Goal: Task Accomplishment & Management: Use online tool/utility

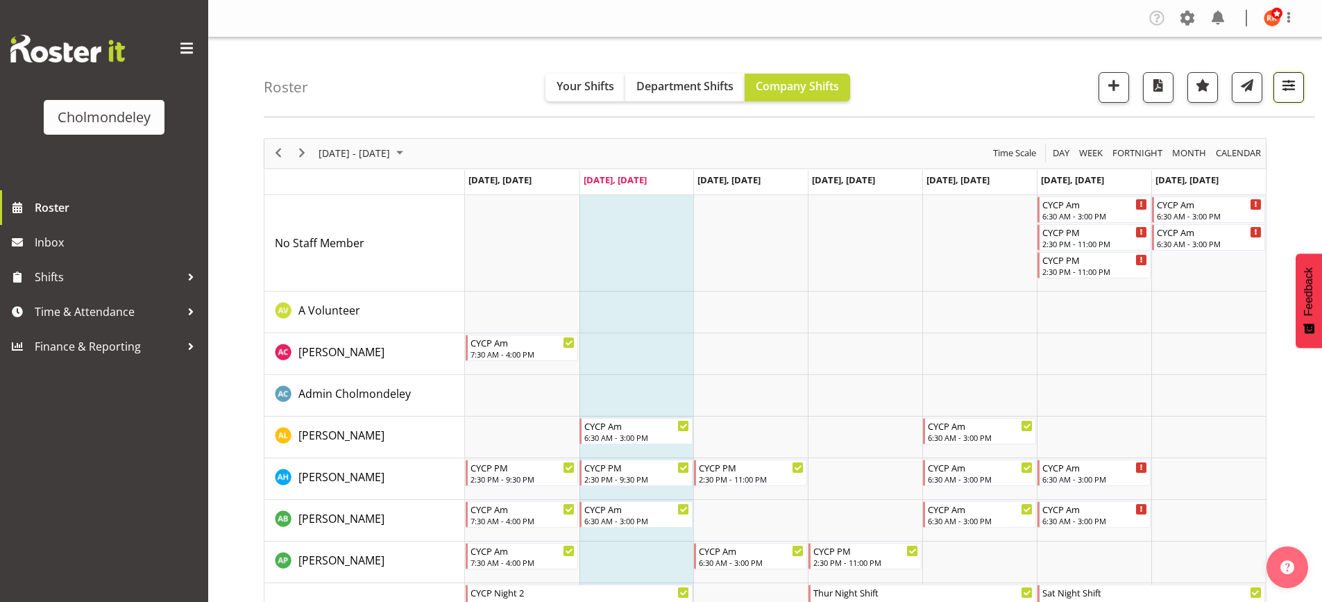
click at [1293, 82] on span "button" at bounding box center [1289, 85] width 18 height 18
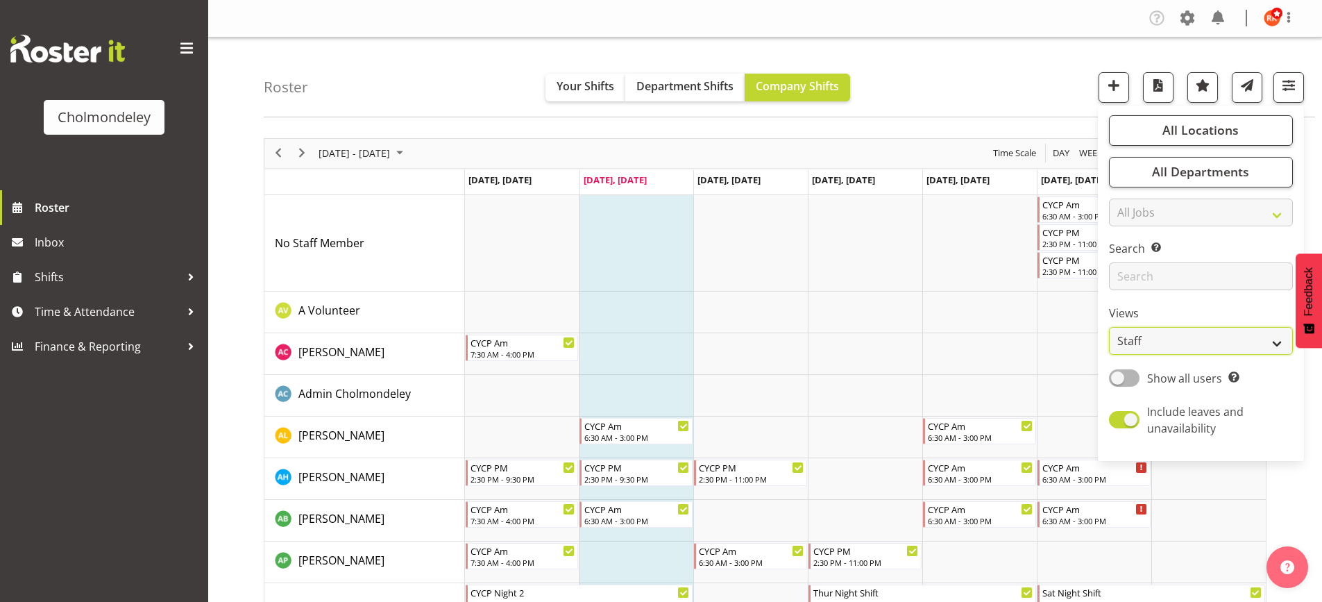
click at [1196, 337] on select "Staff Role Shift - Horizontal Shift - Vertical Staff - Location" at bounding box center [1201, 341] width 184 height 28
select select "shift"
click at [1110, 327] on select "Staff Role Shift - Horizontal Shift - Vertical Staff - Location" at bounding box center [1201, 341] width 184 height 28
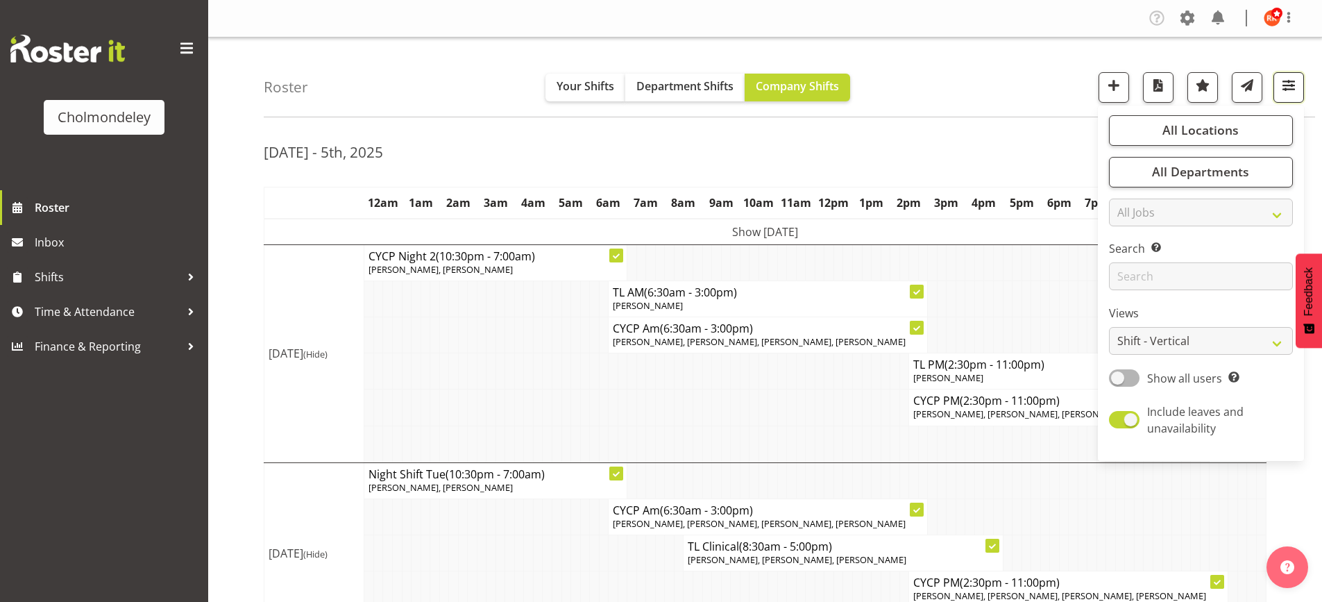
click at [1291, 83] on span "button" at bounding box center [1289, 85] width 18 height 18
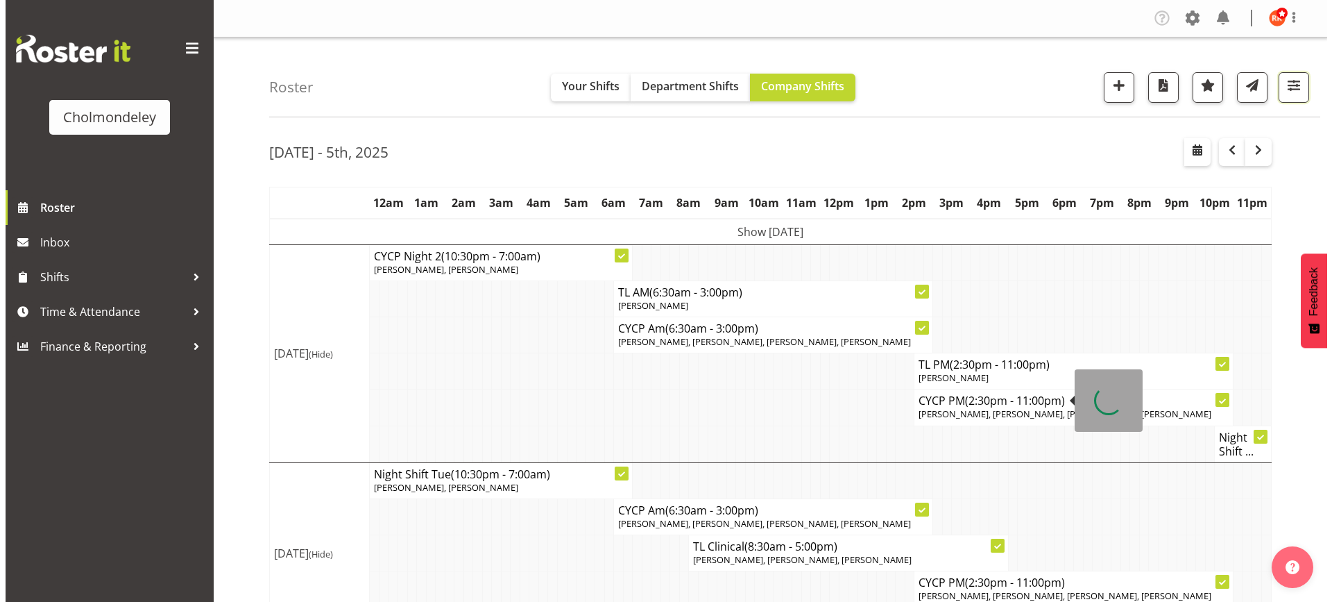
scroll to position [208, 0]
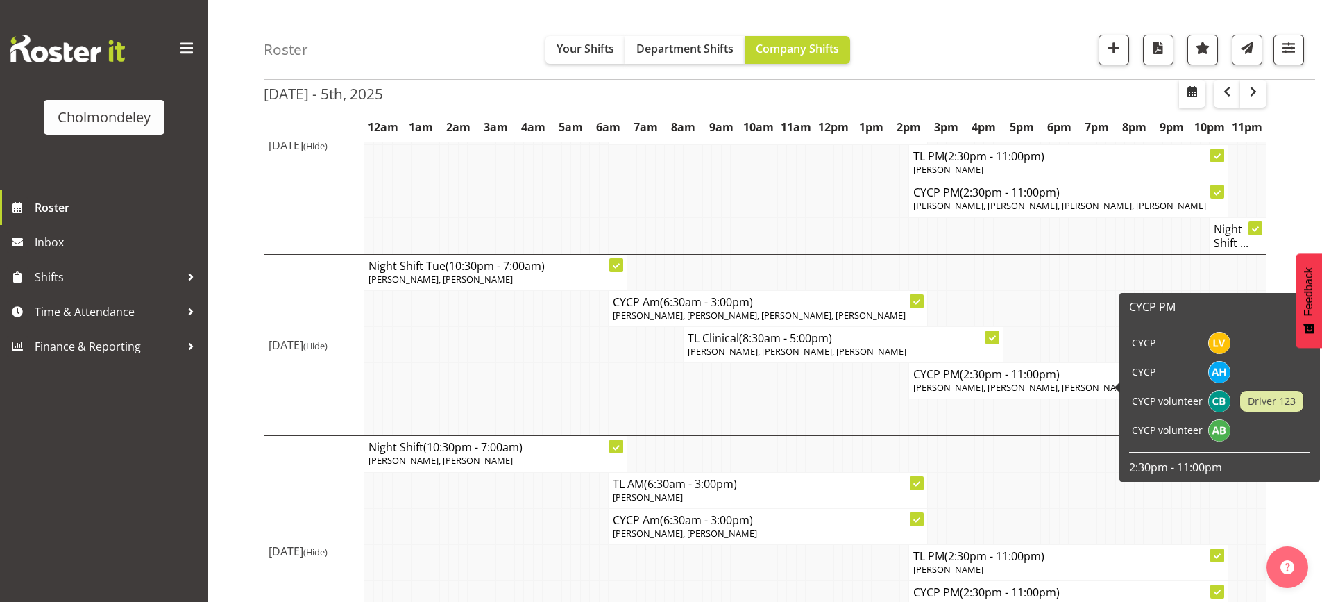
click at [1121, 383] on div "CYCP PM CYCP CYCP CYCP volunteer Driver 123 CYCP volunteer 2:30pm - 11:00pm" at bounding box center [1219, 387] width 201 height 189
click at [1026, 389] on span "[PERSON_NAME], [PERSON_NAME], [PERSON_NAME], [PERSON_NAME]" at bounding box center [1059, 387] width 293 height 12
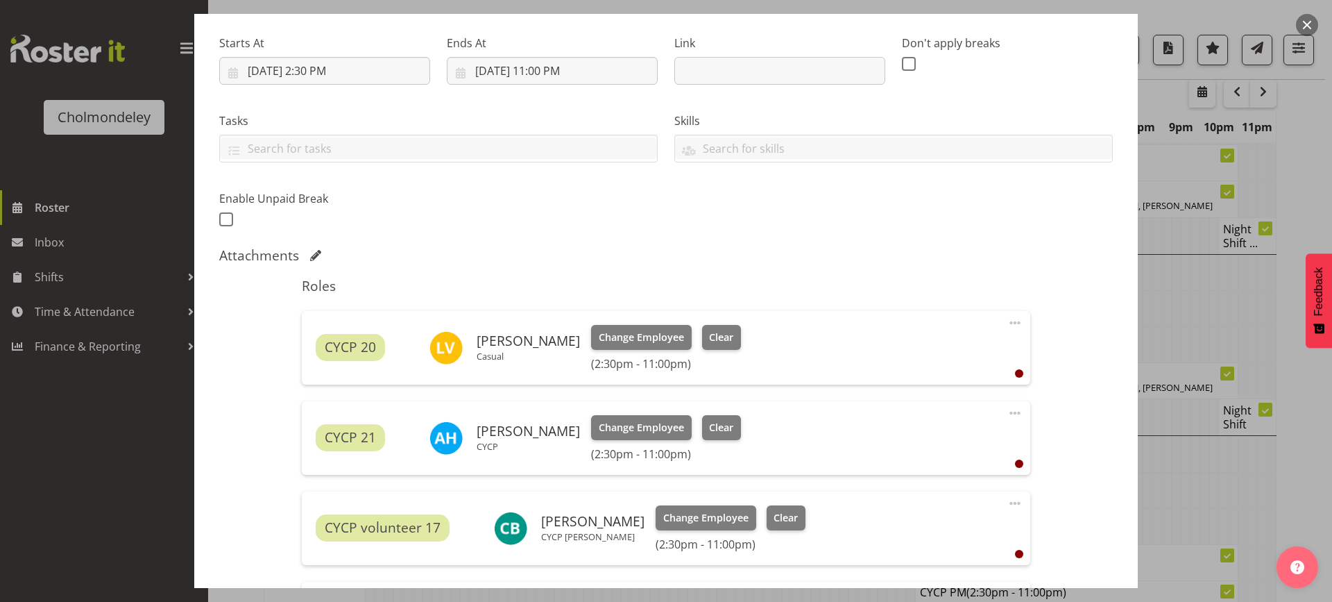
scroll to position [347, 0]
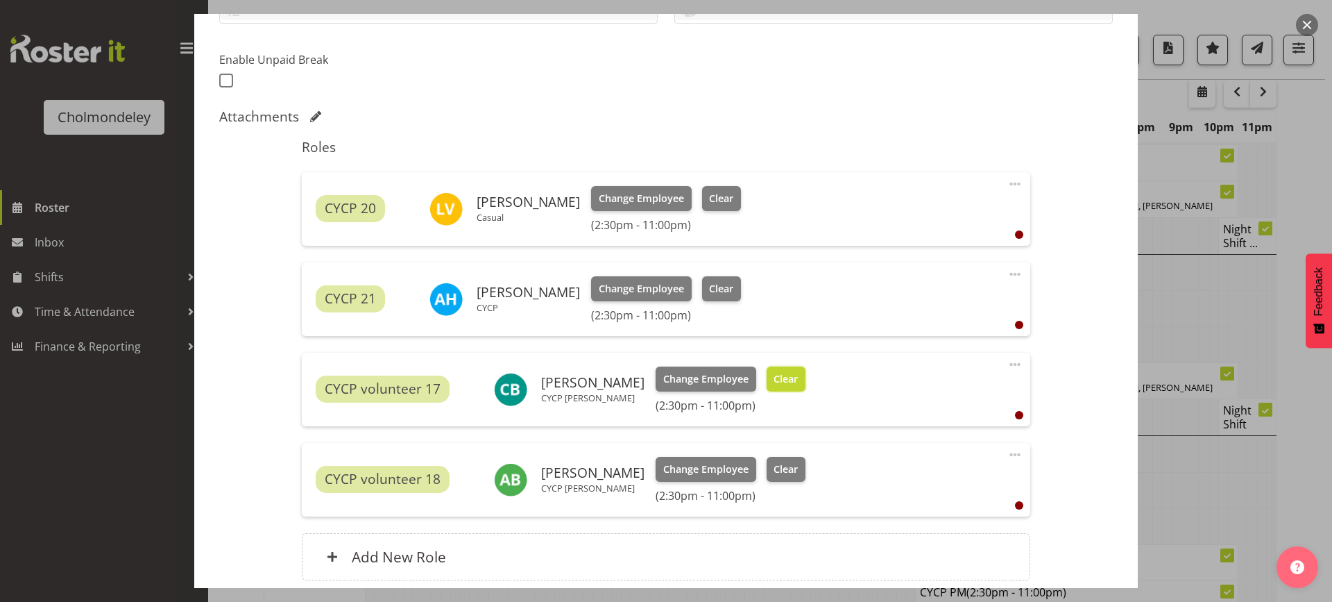
click at [779, 382] on span "Clear" at bounding box center [786, 378] width 24 height 15
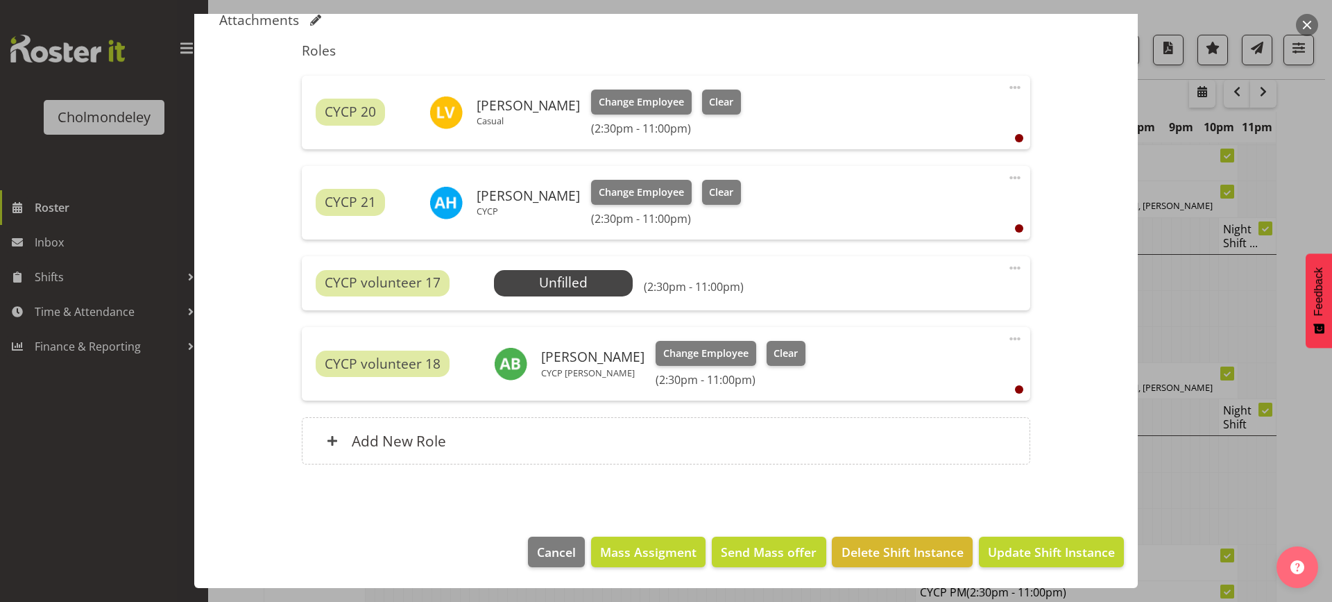
scroll to position [96, 0]
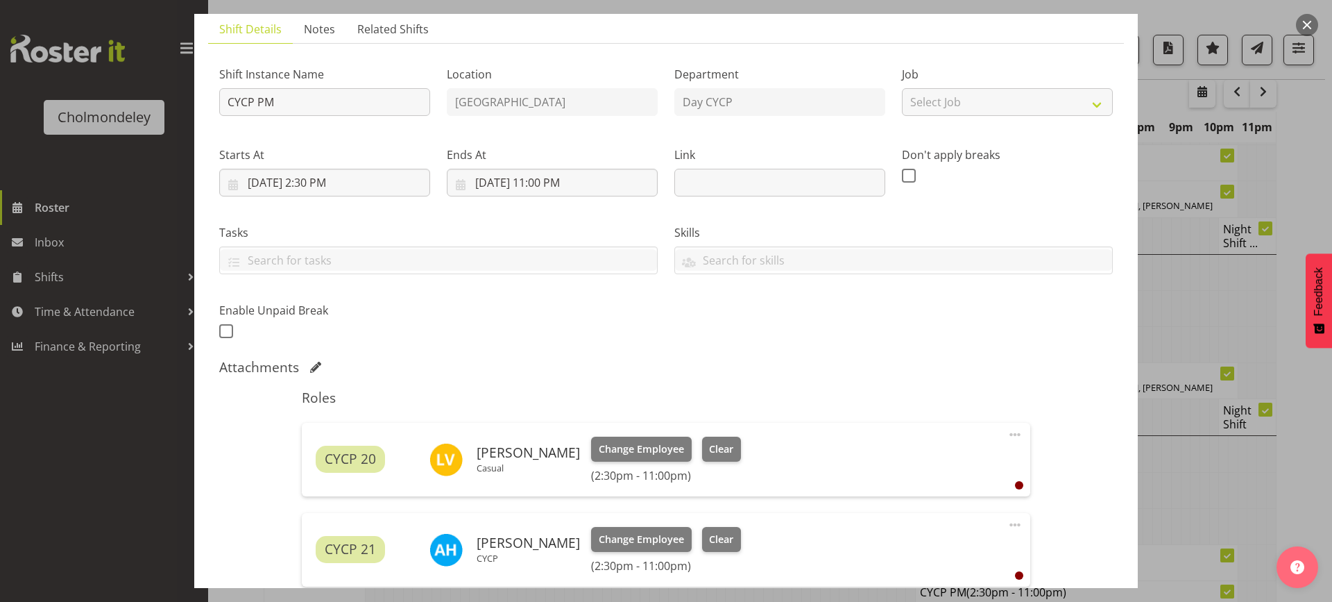
click at [1311, 24] on button "button" at bounding box center [1307, 25] width 22 height 22
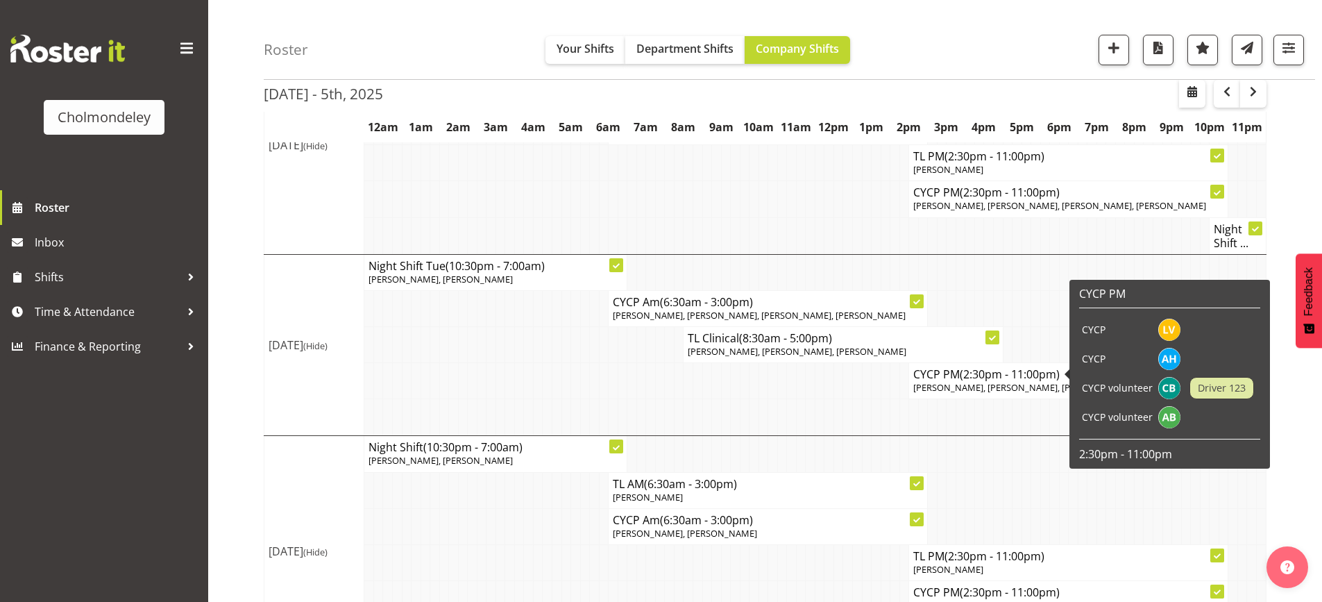
click at [962, 380] on span "(2:30pm - 11:00pm)" at bounding box center [1010, 373] width 100 height 15
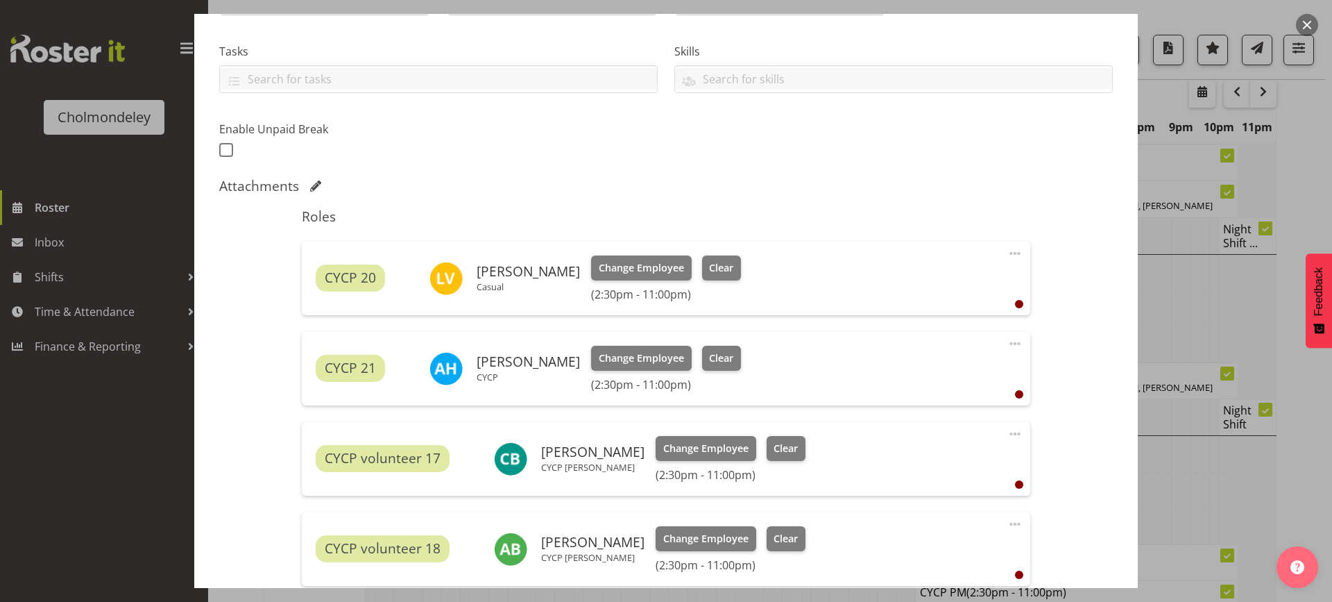
scroll to position [463, 0]
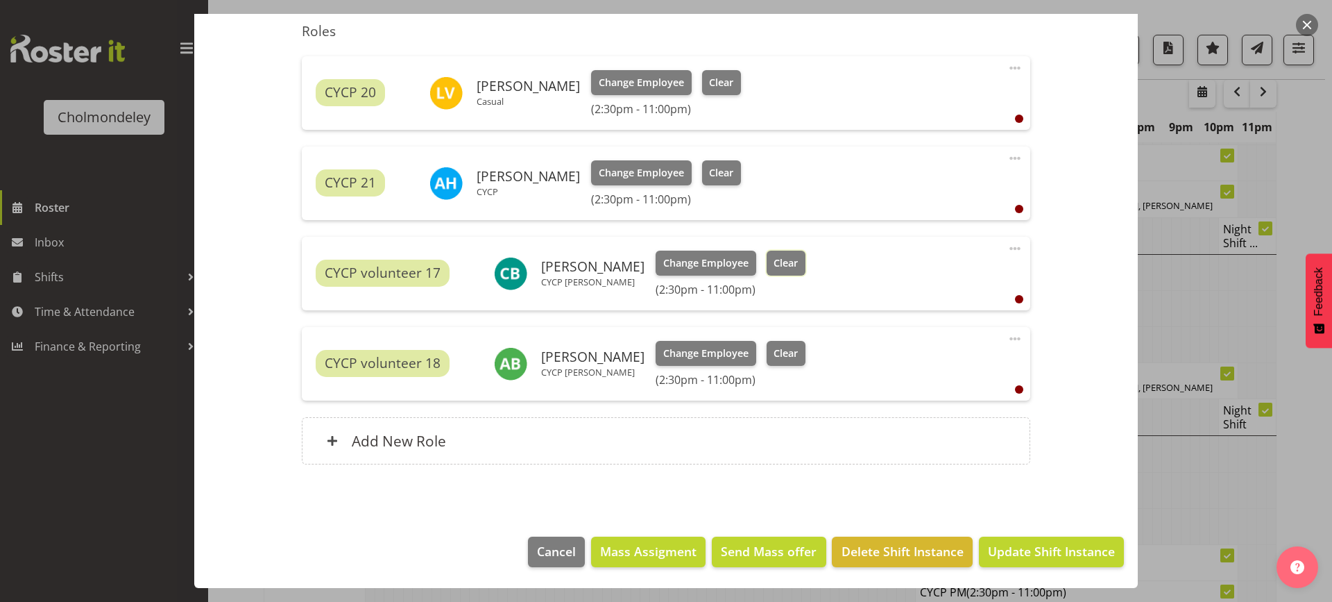
click at [774, 264] on span "Clear" at bounding box center [786, 262] width 24 height 15
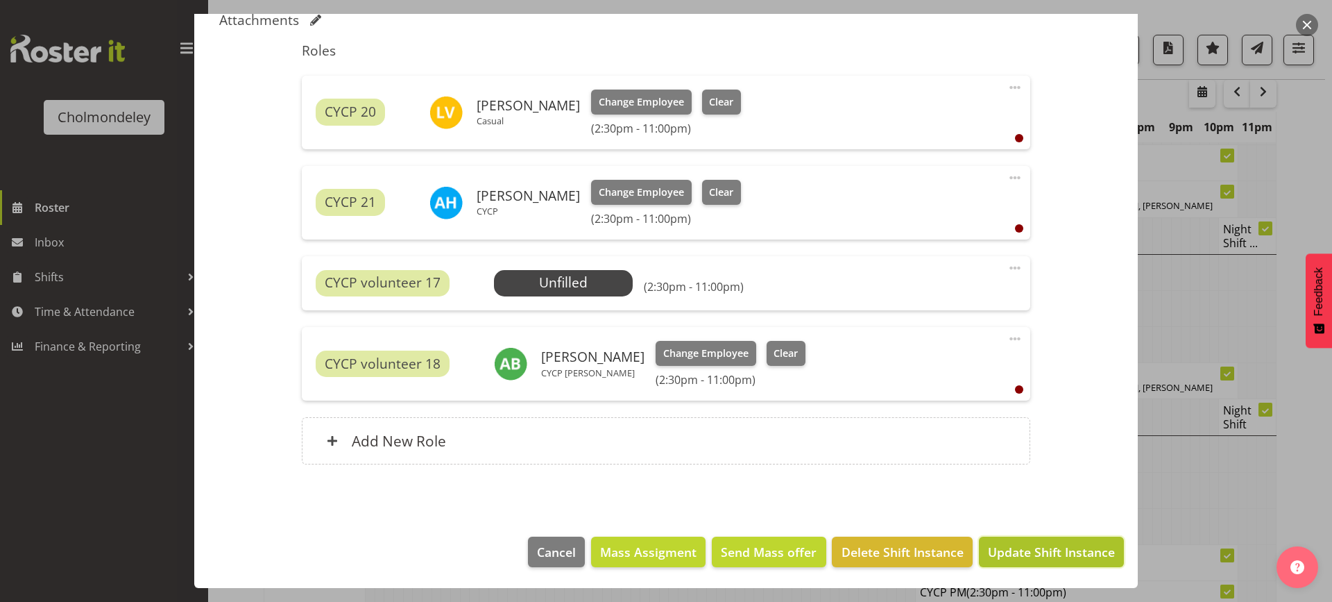
click at [1062, 555] on span "Update Shift Instance" at bounding box center [1051, 552] width 127 height 18
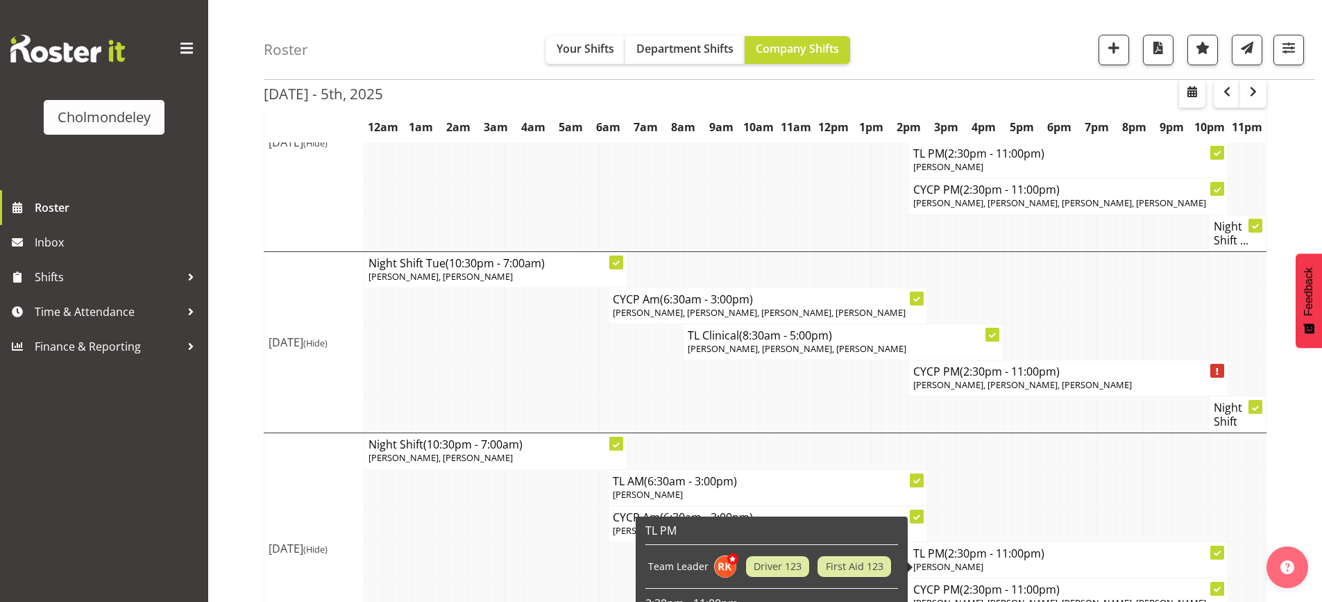
scroll to position [72, 0]
